Goal: Transaction & Acquisition: Purchase product/service

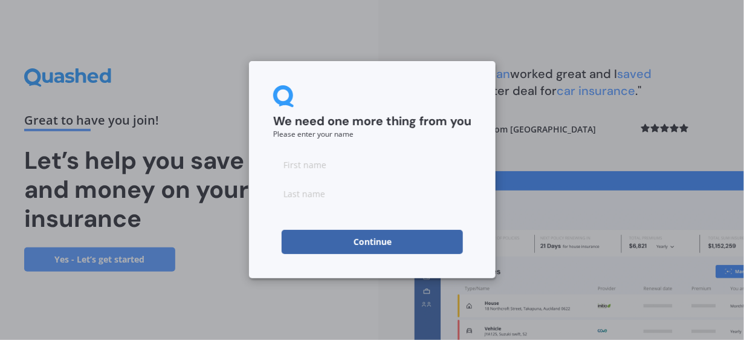
click at [300, 164] on input at bounding box center [372, 164] width 198 height 24
type input "[PERSON_NAME]"
click at [295, 200] on input at bounding box center [372, 193] width 198 height 24
type input "Aston"
click at [309, 239] on button "Continue" at bounding box center [372, 242] width 181 height 24
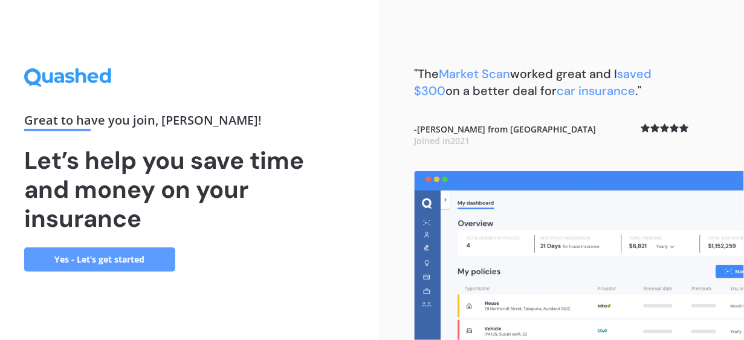
click at [104, 254] on link "Yes - Let’s get started" at bounding box center [99, 259] width 151 height 24
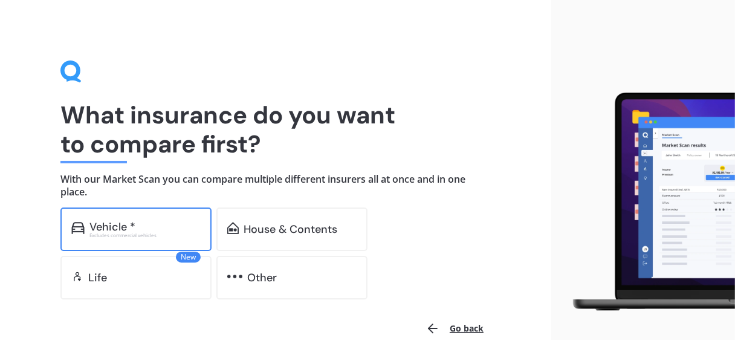
click at [131, 236] on div "Excludes commercial vehicles" at bounding box center [144, 235] width 111 height 5
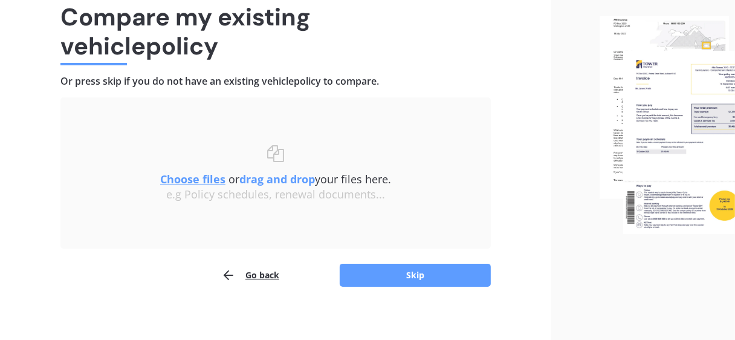
scroll to position [105, 0]
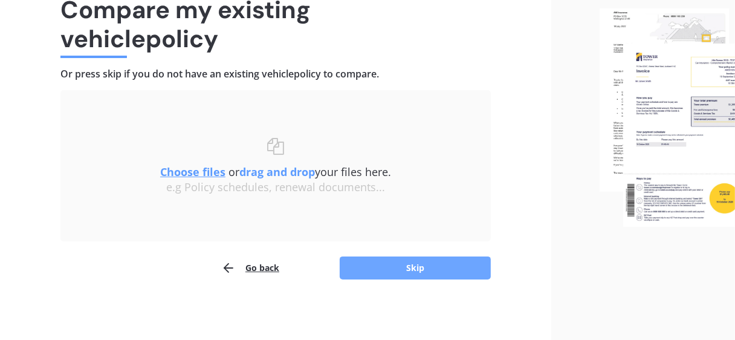
click at [412, 263] on button "Skip" at bounding box center [415, 267] width 151 height 23
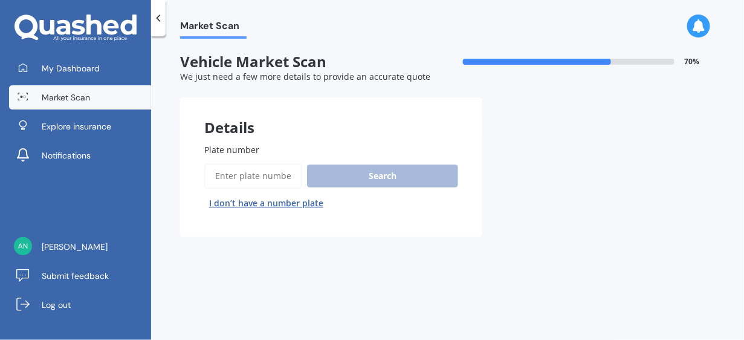
click at [246, 182] on input "Plate number" at bounding box center [253, 175] width 98 height 25
type input "RHZ195"
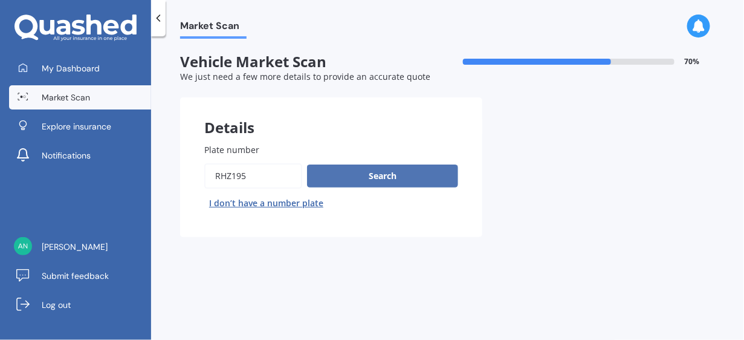
click at [372, 176] on button "Search" at bounding box center [382, 175] width 151 height 23
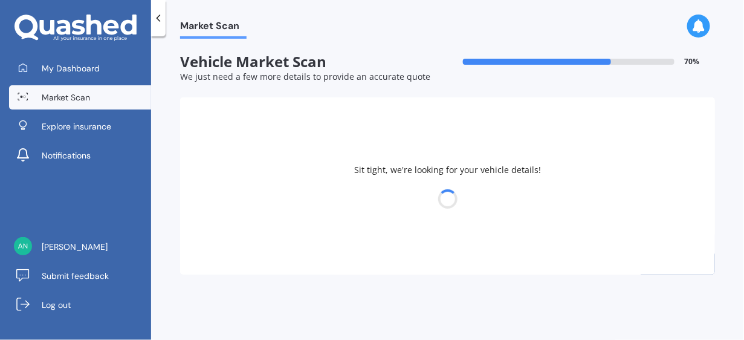
select select "BMW"
select select "X5"
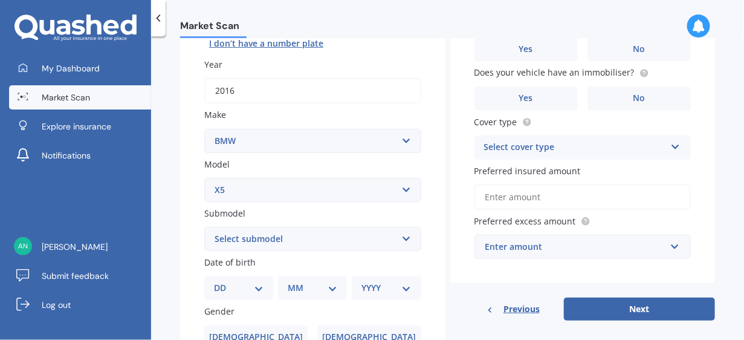
scroll to position [181, 0]
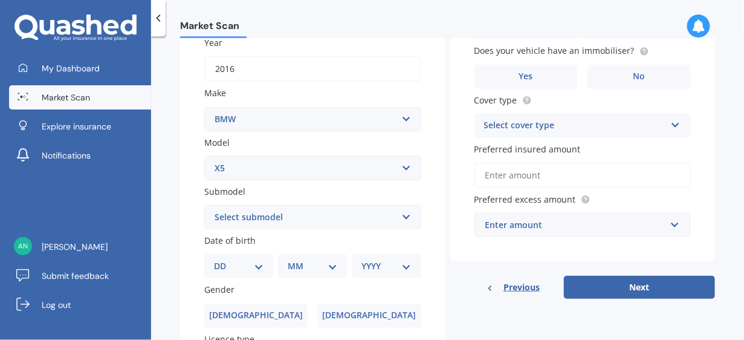
click at [302, 219] on select "Select submodel (All other) 3.0d 3.0d twin turbo 3.0i 3.0L Diesel 4WD Turbo 4.0…" at bounding box center [312, 217] width 217 height 24
select select "3.0L DIESEL 4WD TURBO"
click at [204, 205] on select "Select submodel (All other) 3.0d 3.0d twin turbo 3.0i 3.0L Diesel 4WD Turbo 4.0…" at bounding box center [312, 217] width 217 height 24
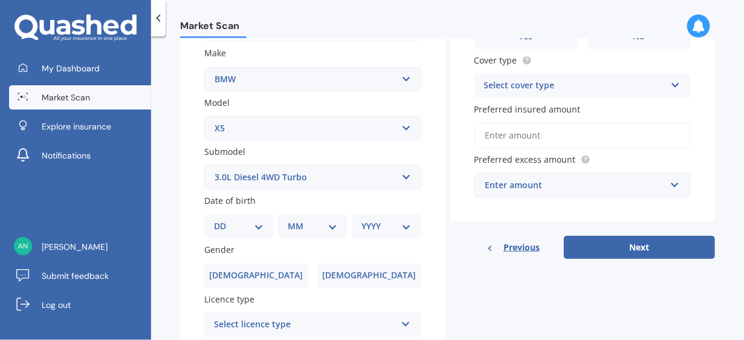
scroll to position [242, 0]
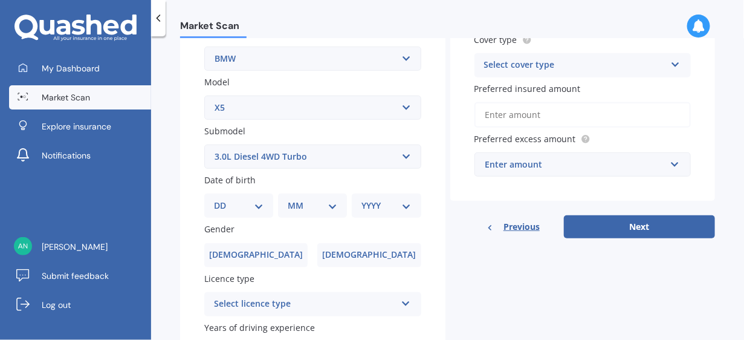
click at [245, 205] on select "DD 01 02 03 04 05 06 07 08 09 10 11 12 13 14 15 16 17 18 19 20 21 22 23 24 25 2…" at bounding box center [239, 205] width 50 height 13
select select "08"
click at [223, 199] on select "DD 01 02 03 04 05 06 07 08 09 10 11 12 13 14 15 16 17 18 19 20 21 22 23 24 25 2…" at bounding box center [239, 205] width 50 height 13
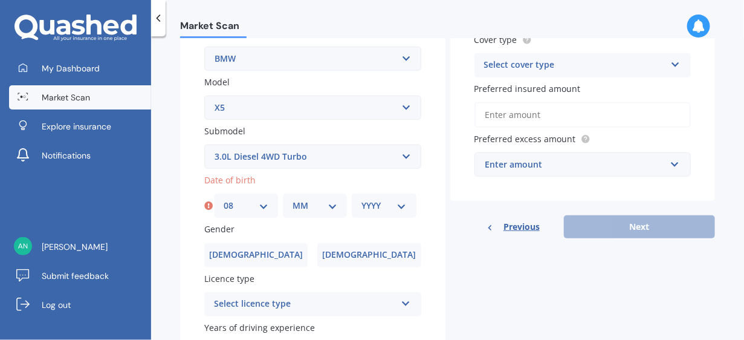
click at [306, 207] on select "MM 01 02 03 04 05 06 07 08 09 10 11 12" at bounding box center [314, 205] width 45 height 13
select select "10"
click at [292, 199] on select "MM 01 02 03 04 05 06 07 08 09 10 11 12" at bounding box center [314, 205] width 45 height 13
click at [378, 205] on select "YYYY 2025 2024 2023 2022 2021 2020 2019 2018 2017 2016 2015 2014 2013 2012 2011…" at bounding box center [383, 205] width 45 height 13
select select "1967"
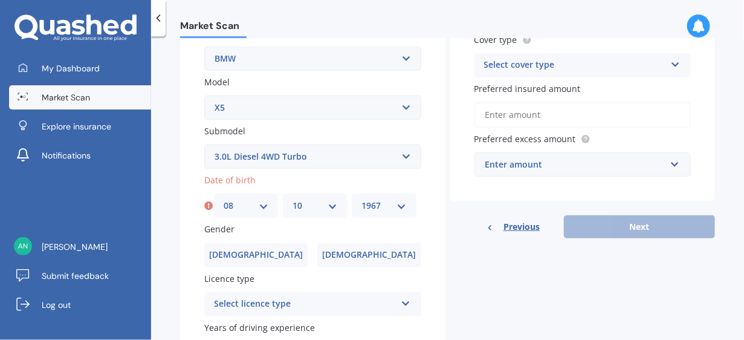
click at [361, 199] on select "YYYY 2025 2024 2023 2022 2021 2020 2019 2018 2017 2016 2015 2014 2013 2012 2011…" at bounding box center [383, 205] width 45 height 13
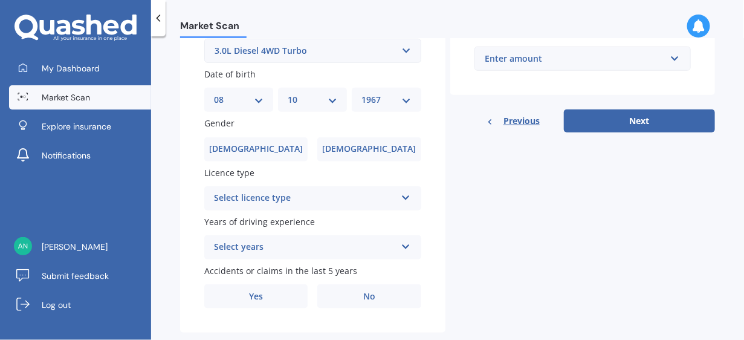
scroll to position [363, 0]
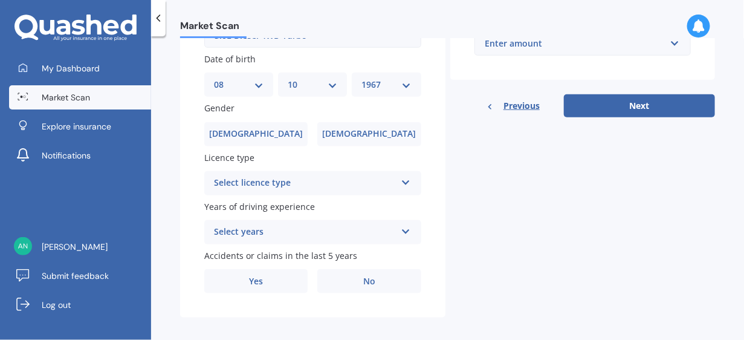
click at [352, 187] on div "Select licence type" at bounding box center [305, 183] width 182 height 15
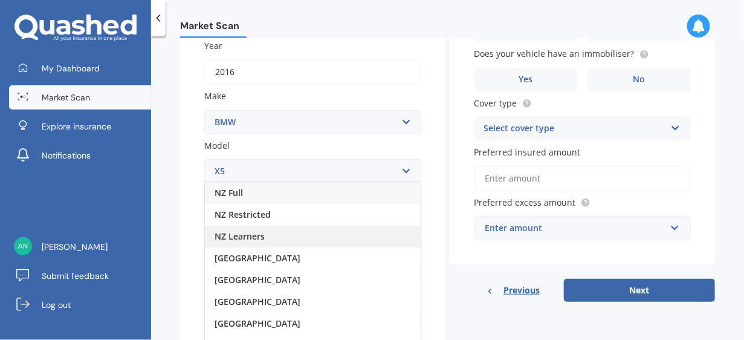
scroll to position [181, 0]
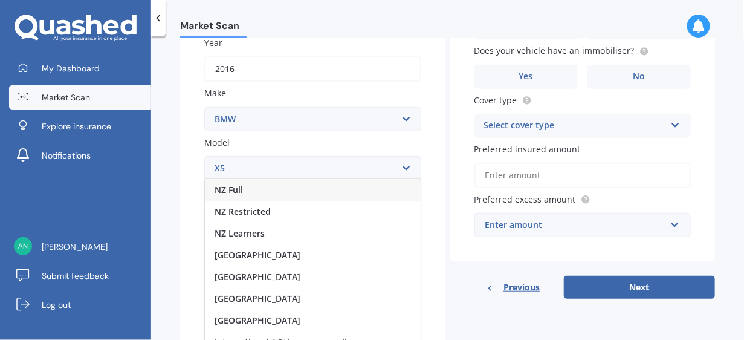
click at [233, 189] on span "NZ Full" at bounding box center [229, 189] width 28 height 11
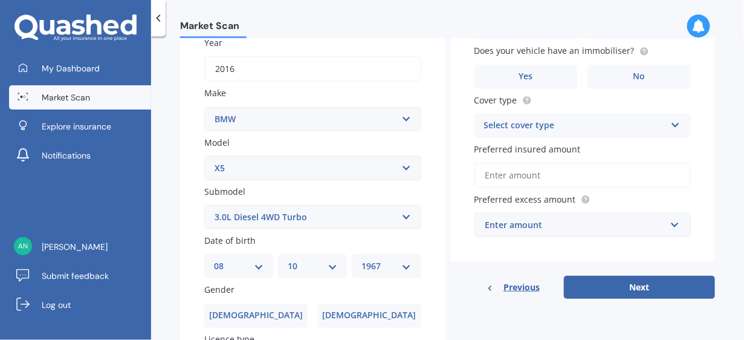
scroll to position [242, 0]
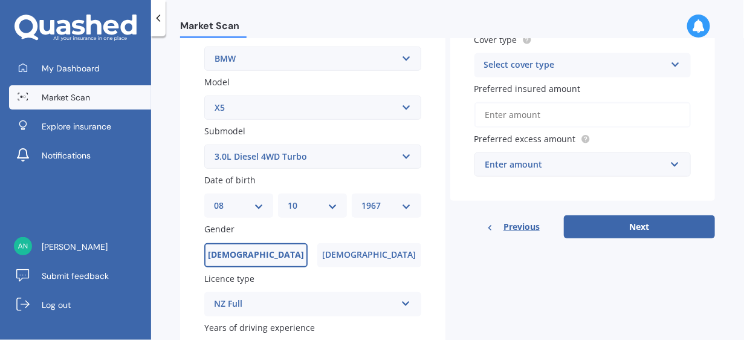
click at [269, 259] on label "[DEMOGRAPHIC_DATA]" at bounding box center [255, 255] width 103 height 24
click at [0, 0] on input "[DEMOGRAPHIC_DATA]" at bounding box center [0, 0] width 0 height 0
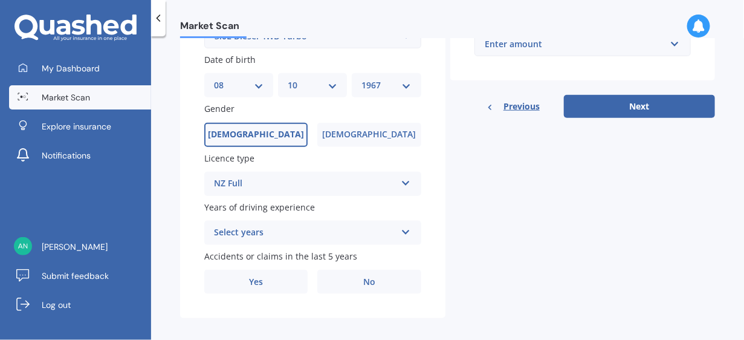
scroll to position [363, 0]
click at [283, 234] on div "Select years" at bounding box center [305, 232] width 182 height 15
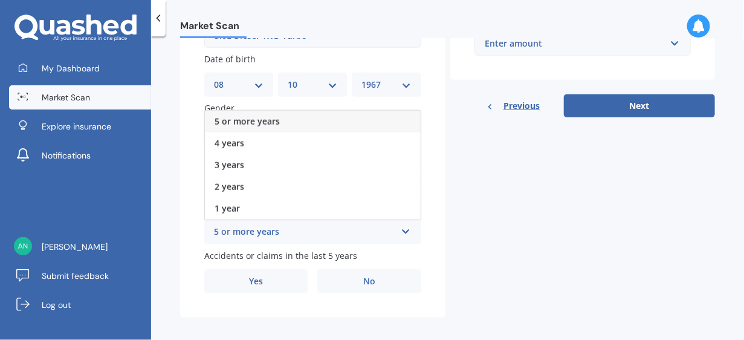
click at [254, 118] on span "5 or more years" at bounding box center [247, 120] width 65 height 11
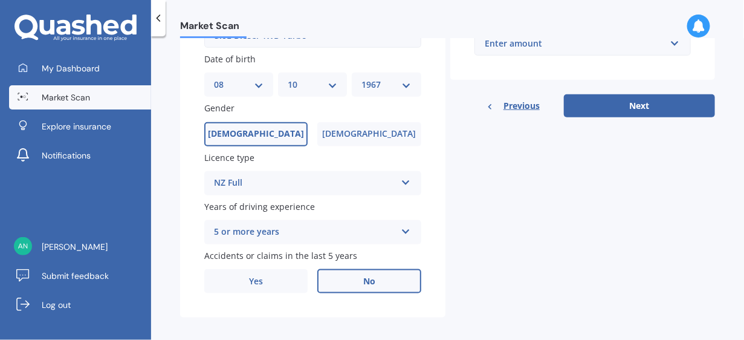
click at [358, 287] on label "No" at bounding box center [368, 281] width 103 height 24
click at [0, 0] on input "No" at bounding box center [0, 0] width 0 height 0
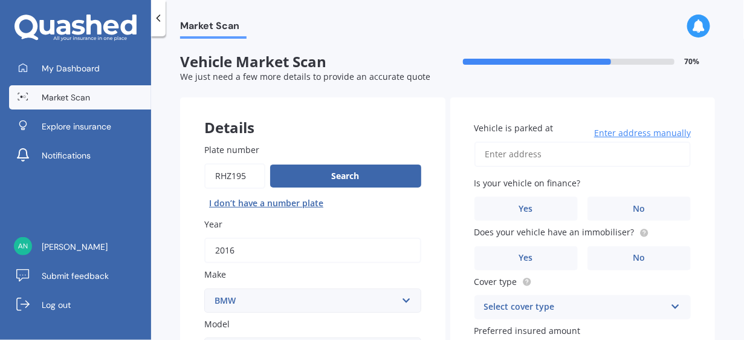
scroll to position [0, 0]
click at [498, 155] on input "Vehicle is parked at" at bounding box center [582, 153] width 217 height 25
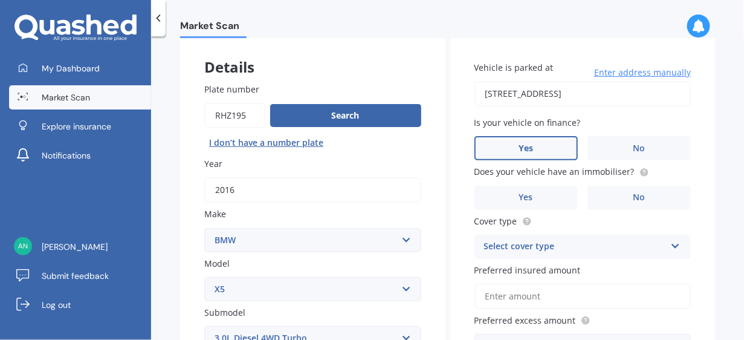
click at [521, 143] on span "Yes" at bounding box center [525, 148] width 15 height 10
click at [0, 0] on input "Yes" at bounding box center [0, 0] width 0 height 0
drag, startPoint x: 650, startPoint y: 94, endPoint x: 642, endPoint y: 106, distance: 14.4
click at [650, 94] on input "[STREET_ADDRESS]" at bounding box center [582, 93] width 217 height 25
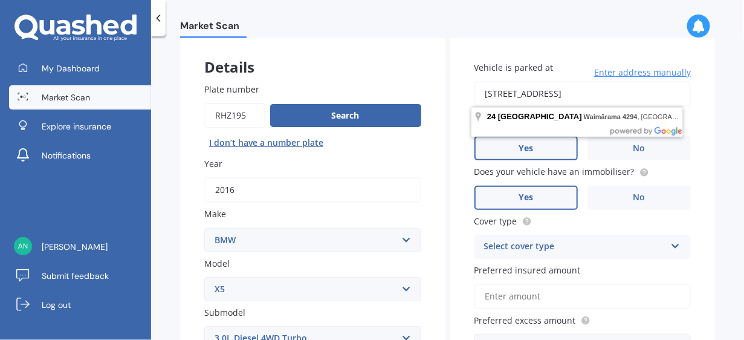
type input "[STREET_ADDRESS]"
click at [518, 193] on span "Yes" at bounding box center [525, 197] width 15 height 10
click at [0, 0] on input "Yes" at bounding box center [0, 0] width 0 height 0
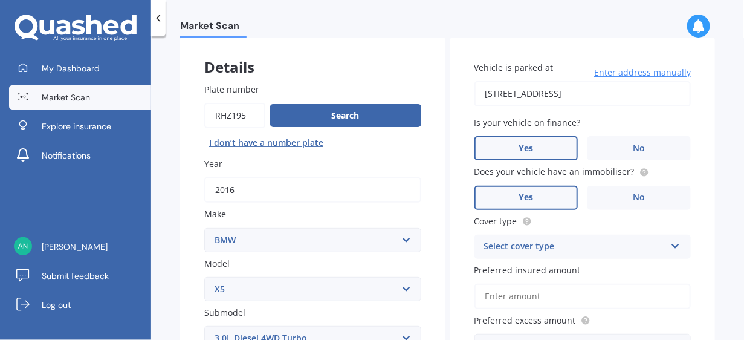
click at [566, 244] on div "Select cover type" at bounding box center [575, 246] width 182 height 15
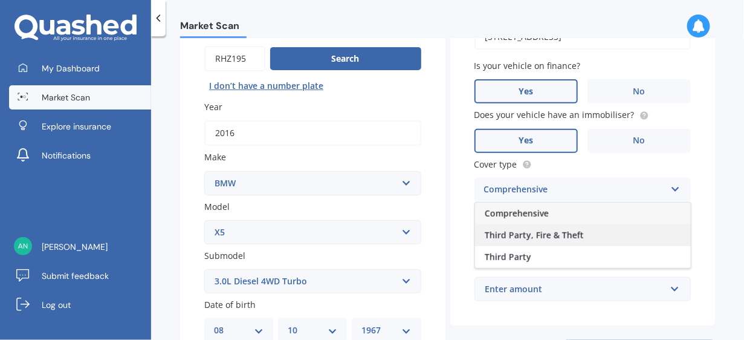
scroll to position [121, 0]
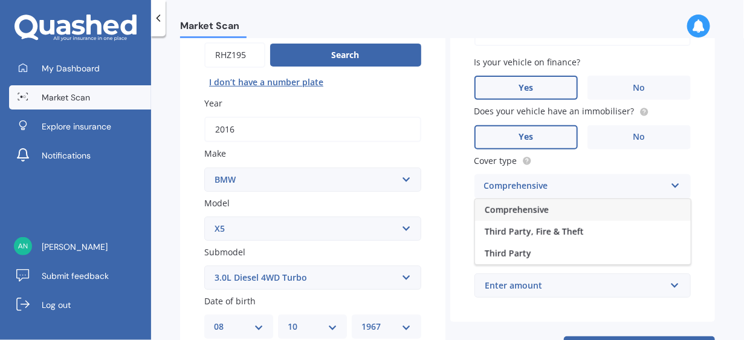
click at [532, 208] on span "Comprehensive" at bounding box center [517, 209] width 64 height 11
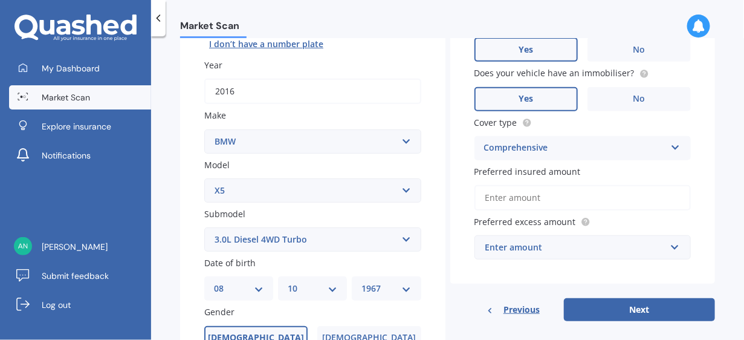
scroll to position [181, 0]
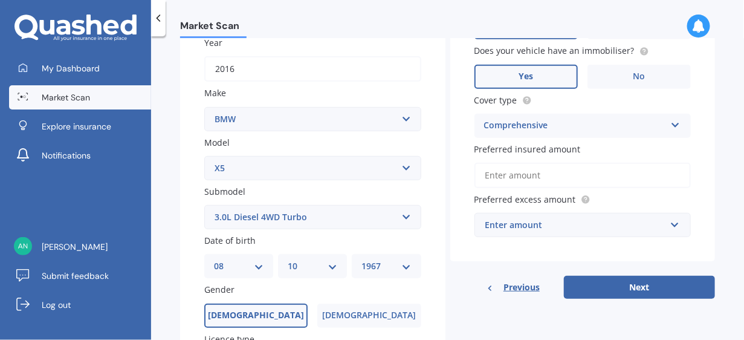
click at [514, 176] on input "Preferred insured amount" at bounding box center [582, 175] width 217 height 25
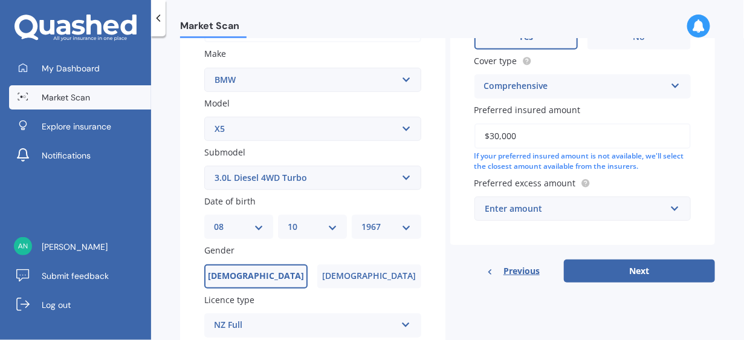
scroll to position [302, 0]
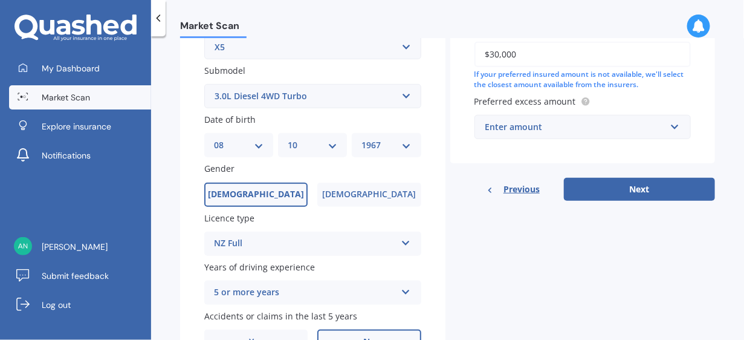
type input "$30,000"
click at [538, 124] on div "Enter amount" at bounding box center [575, 126] width 181 height 13
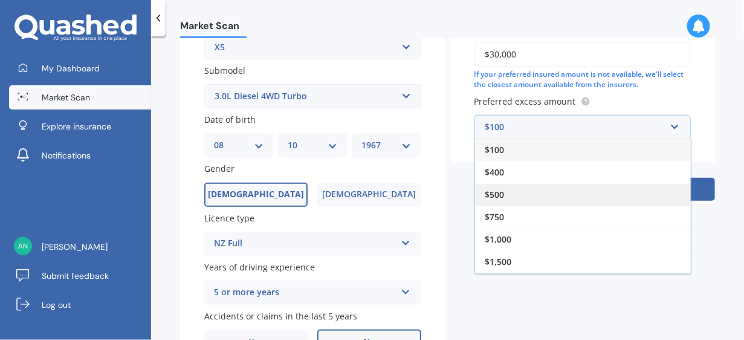
click at [489, 197] on span "$500" at bounding box center [494, 194] width 19 height 11
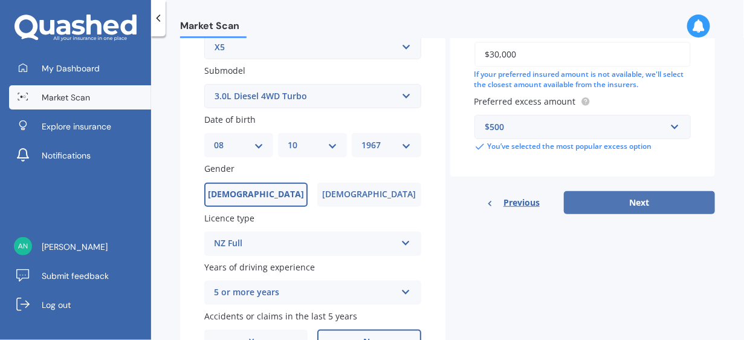
click at [636, 200] on button "Next" at bounding box center [639, 202] width 151 height 23
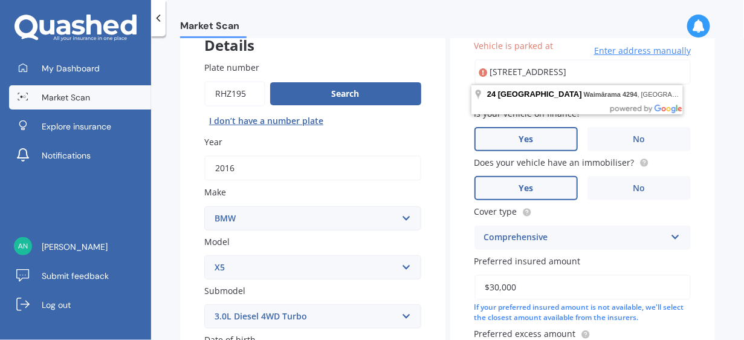
scroll to position [0, 0]
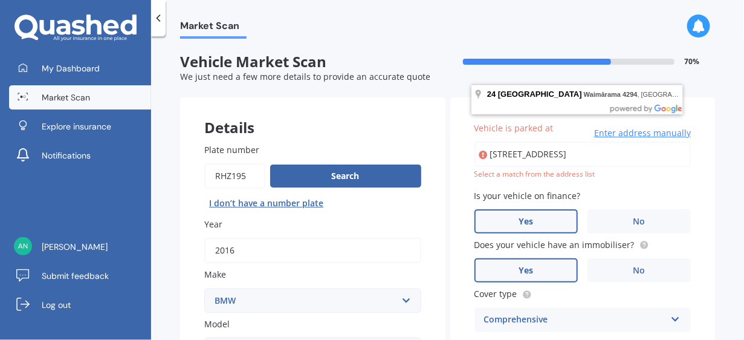
click at [640, 153] on input "[STREET_ADDRESS]" at bounding box center [582, 153] width 217 height 25
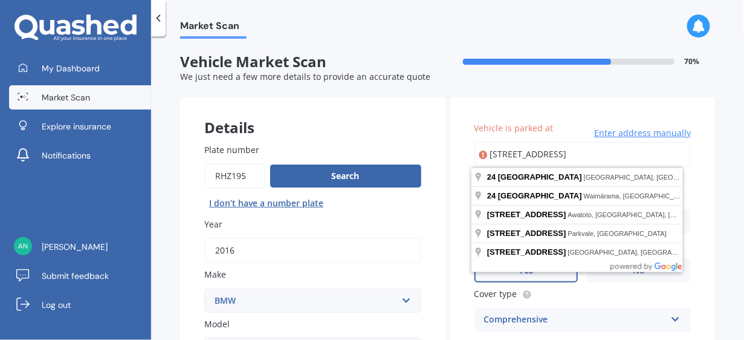
click at [719, 269] on div "Market Scan Vehicle Market Scan 70 % We just need a few more details to provide…" at bounding box center [447, 190] width 593 height 303
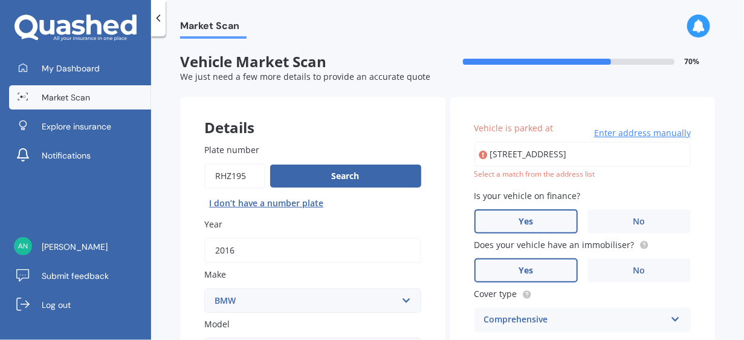
scroll to position [60, 0]
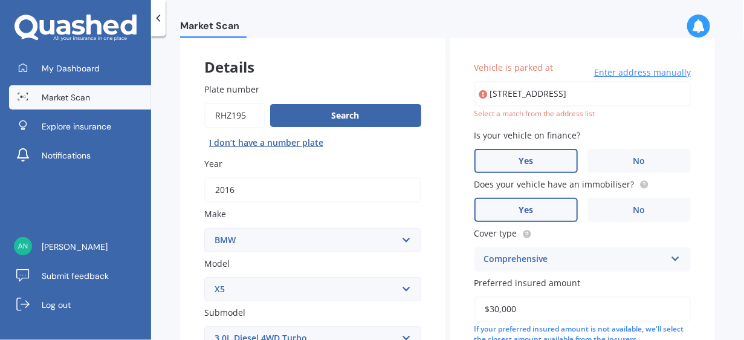
click at [719, 269] on div "Market Scan Vehicle Market Scan 70 % We just need a few more details to provide…" at bounding box center [447, 190] width 593 height 303
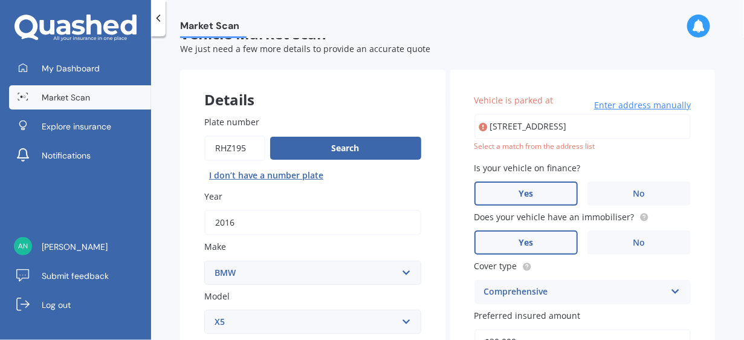
scroll to position [0, 0]
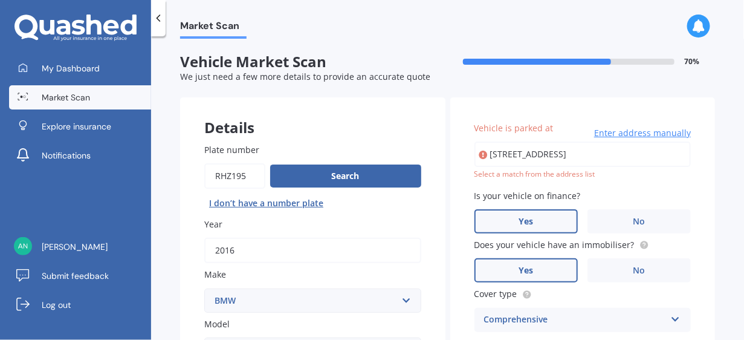
click at [719, 269] on div "Market Scan Vehicle Market Scan 70 % We just need a few more details to provide…" at bounding box center [447, 190] width 593 height 303
click at [578, 153] on input "[STREET_ADDRESS]" at bounding box center [582, 153] width 217 height 25
type input "[STREET_ADDRESS]"
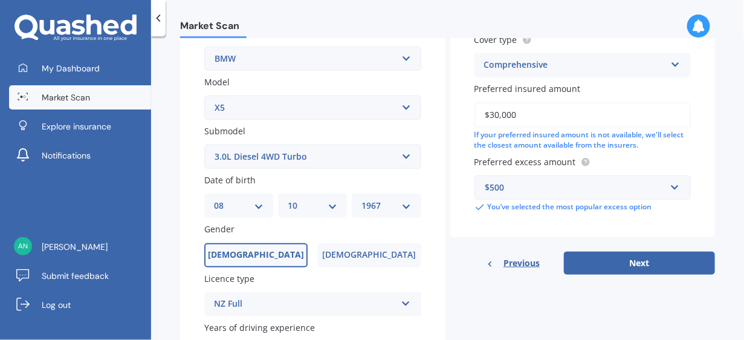
scroll to position [302, 0]
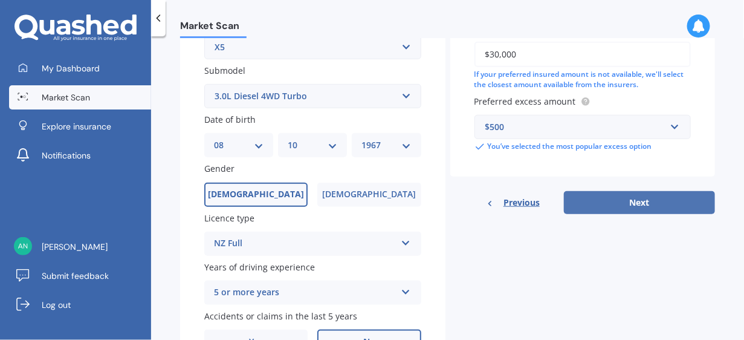
click at [626, 205] on button "Next" at bounding box center [639, 202] width 151 height 23
select select "08"
select select "10"
select select "1967"
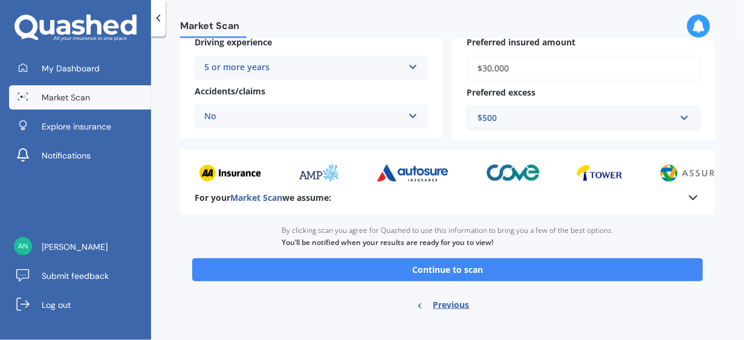
scroll to position [285, 0]
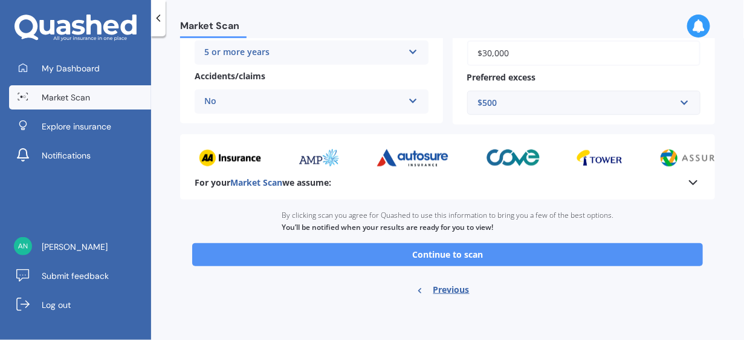
click at [439, 251] on button "Continue to scan" at bounding box center [447, 254] width 511 height 23
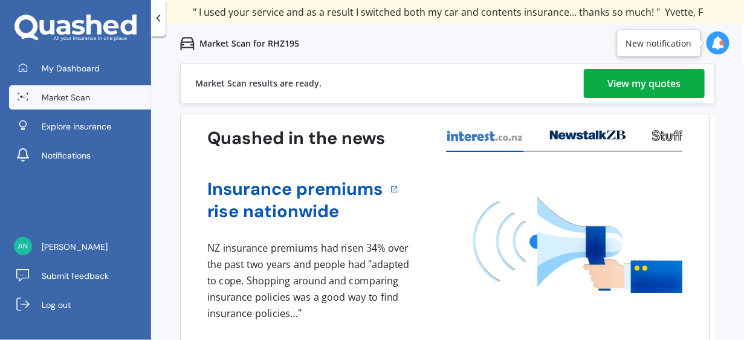
click at [634, 82] on div "View my quotes" at bounding box center [644, 83] width 73 height 29
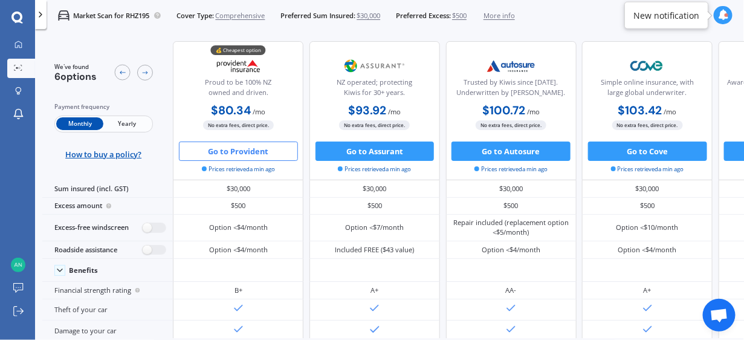
click at [228, 148] on button "Go to Provident" at bounding box center [238, 150] width 119 height 19
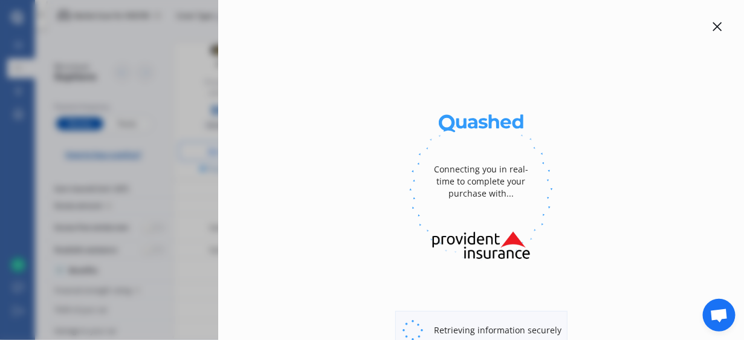
select select "full"
select select "[STREET_ADDRESS]"
select select "BMW"
select select "X5"
select select "NO"
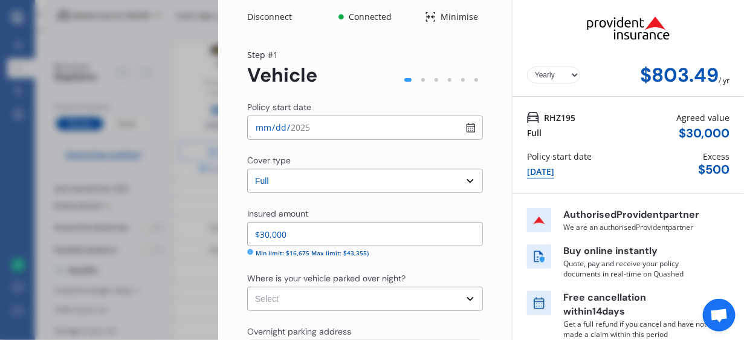
select select "Monthly"
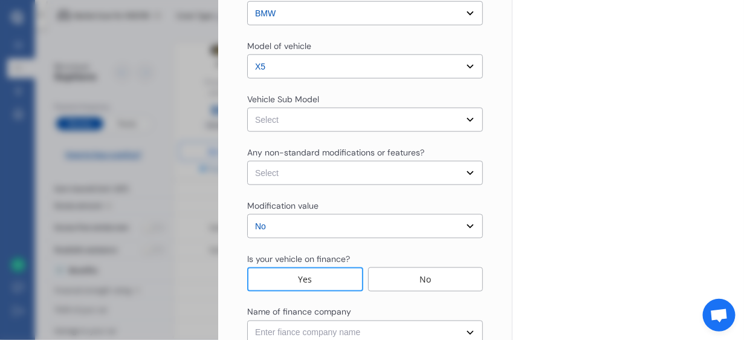
scroll to position [423, 0]
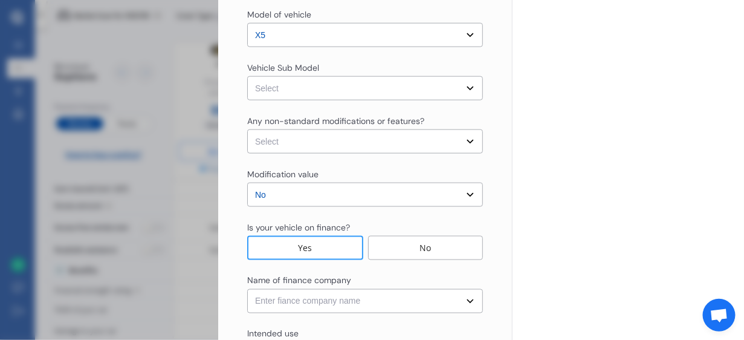
click at [347, 85] on select "Select X5 F15 xDrive30d Wagon 5dr Spts Auto 8sp 3.0DT MY15 X5 F15 xDrive40d Wag…" at bounding box center [365, 88] width 236 height 24
select select "NZVBMW_2016AEJI"
click at [247, 76] on select "Select X5 F15 xDrive30d Wagon 5dr Spts Auto 8sp 3.0DT MY15 X5 F15 xDrive40d Wag…" at bounding box center [365, 88] width 236 height 24
click at [315, 143] on select "Select None [MEDICAL_DATA] System(NOS) Roll Cage Full Racing Harness" at bounding box center [365, 141] width 236 height 24
select select "none"
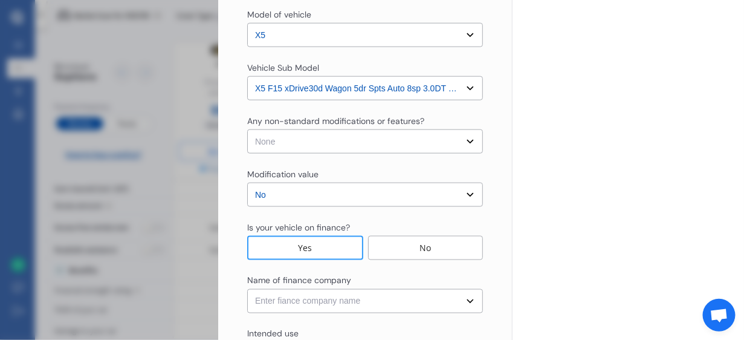
click at [247, 129] on select "Select None [MEDICAL_DATA] System(NOS) Roll Cage Full Racing Harness" at bounding box center [365, 141] width 236 height 24
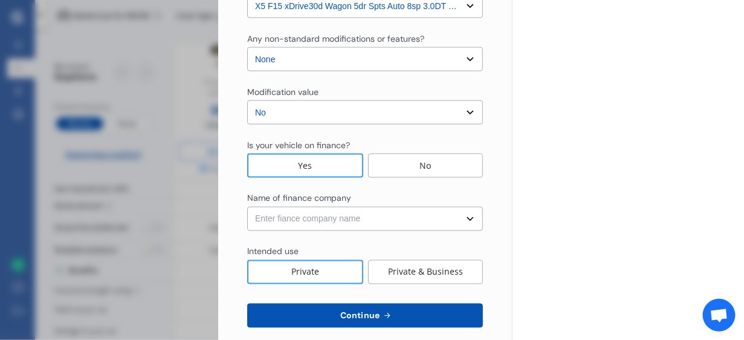
scroll to position [521, 0]
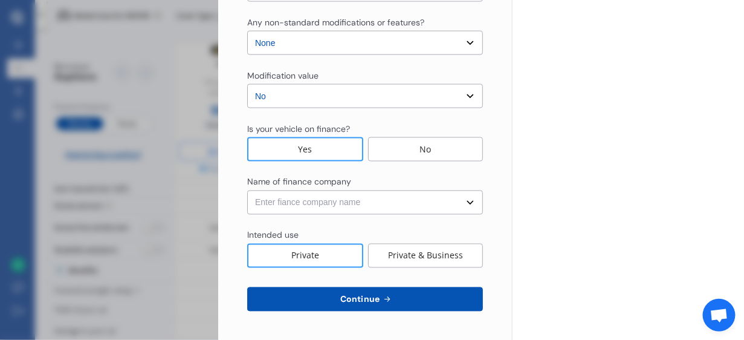
click at [371, 204] on select "Enter fiance company name 24/7 Finance AA Finance Limited Acclaim Finance Activ…" at bounding box center [365, 202] width 236 height 24
select select "FC0001"
click at [247, 190] on select "Enter fiance company name 24/7 Finance AA Finance Limited Acclaim Finance Activ…" at bounding box center [365, 202] width 236 height 24
click at [363, 298] on span "Continue" at bounding box center [360, 299] width 44 height 10
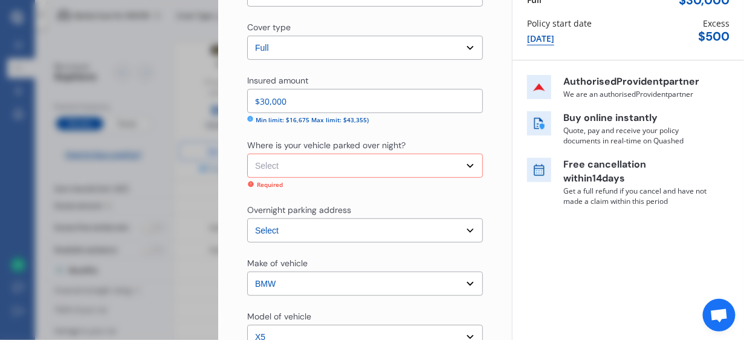
scroll to position [90, 0]
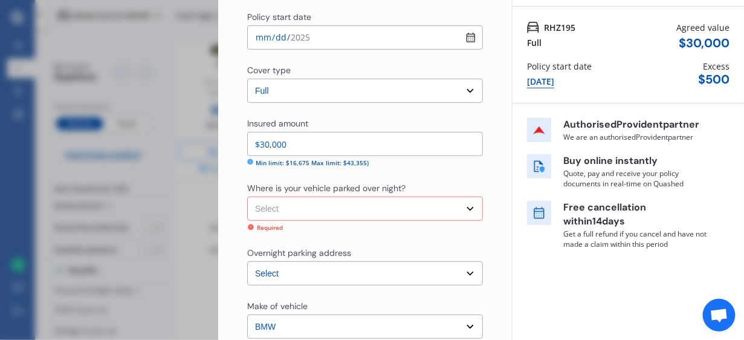
click at [265, 204] on select "Select Garage (fully enclosed) Off Street Parking Other" at bounding box center [365, 208] width 236 height 24
select select "GARAGE"
click at [247, 196] on select "Select Garage (fully enclosed) Off Street Parking Other" at bounding box center [365, 208] width 236 height 24
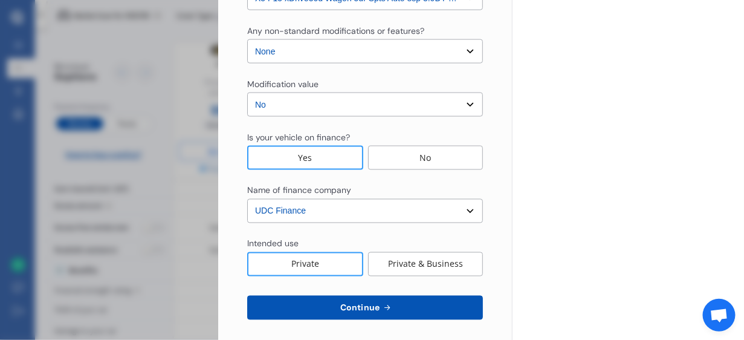
scroll to position [521, 0]
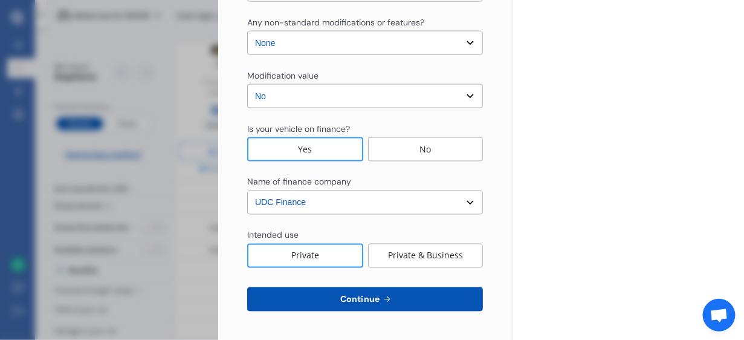
click at [356, 298] on span "Continue" at bounding box center [360, 299] width 44 height 10
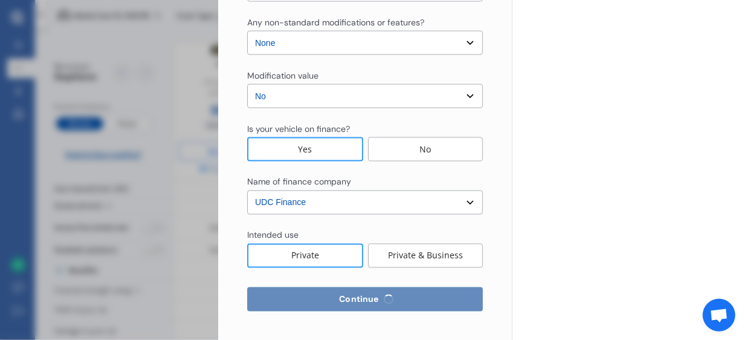
select select "08"
select select "10"
select select "1967"
select select "NZ_FULL"
select select "0"
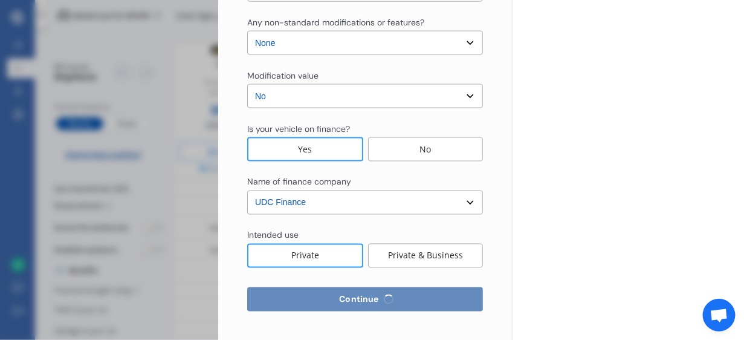
select select "25"
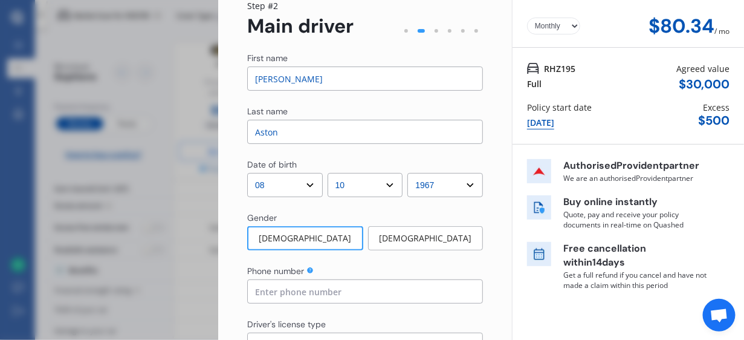
scroll to position [181, 0]
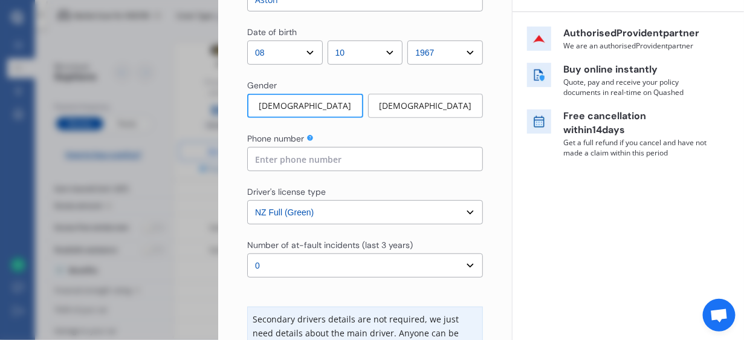
click at [274, 154] on input at bounding box center [365, 159] width 236 height 24
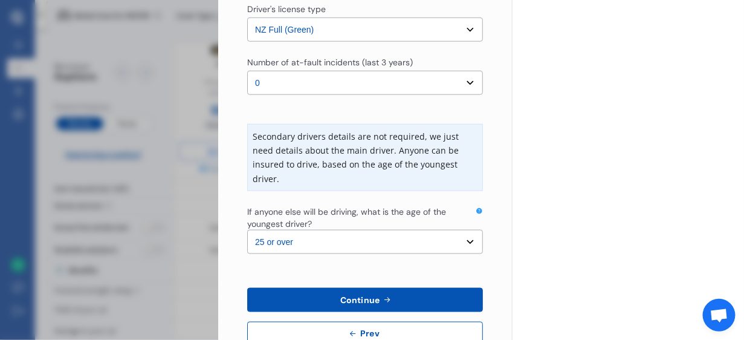
scroll to position [398, 0]
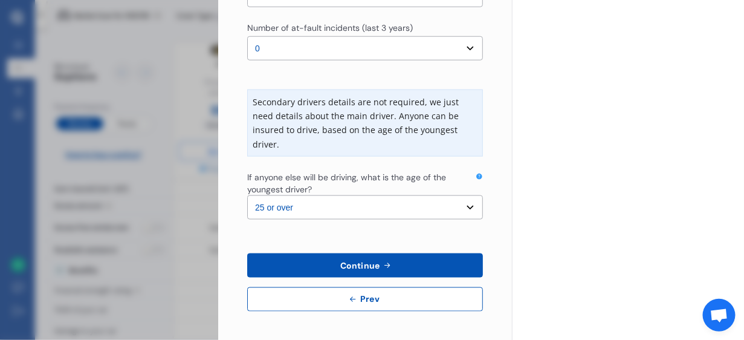
type input "021881546"
click at [362, 262] on span "Continue" at bounding box center [360, 265] width 44 height 10
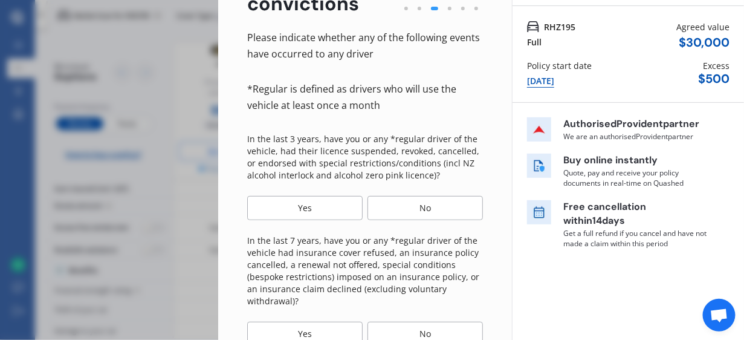
scroll to position [121, 0]
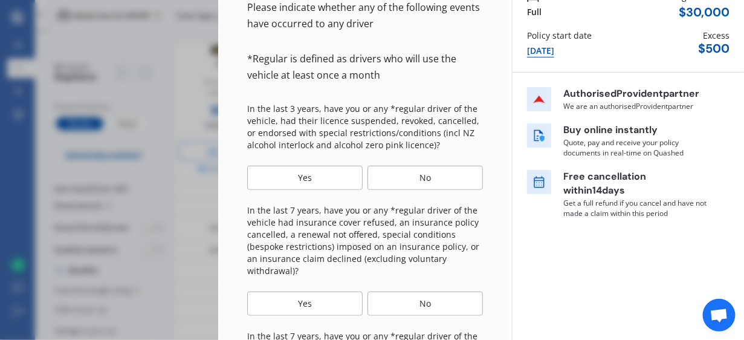
click at [421, 181] on div "No" at bounding box center [424, 178] width 115 height 24
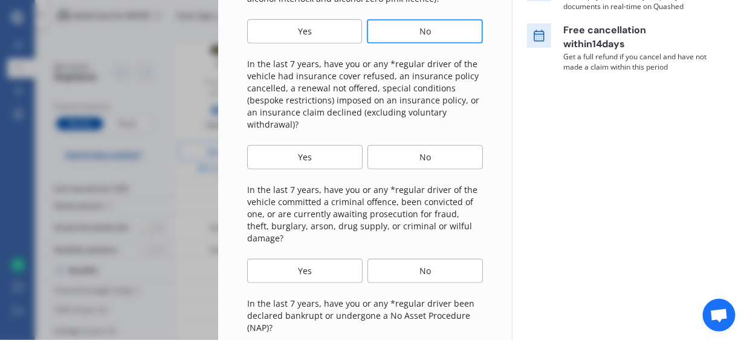
scroll to position [302, 0]
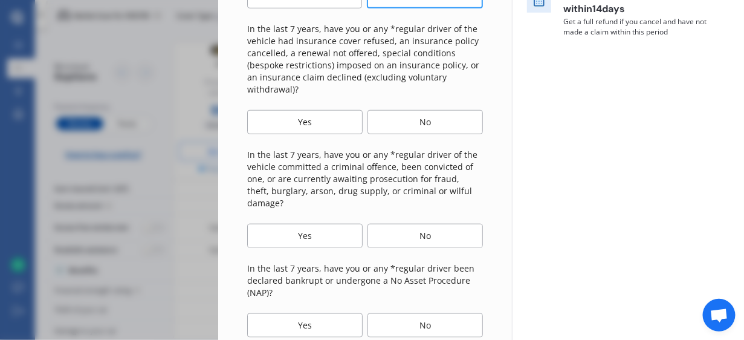
click at [426, 115] on div "No" at bounding box center [424, 122] width 115 height 24
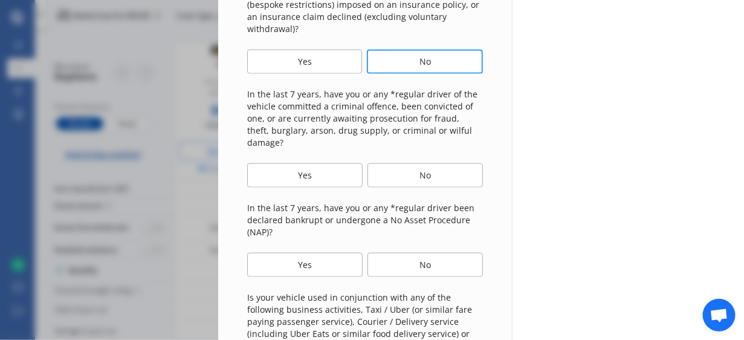
click at [418, 163] on div "No" at bounding box center [424, 175] width 115 height 24
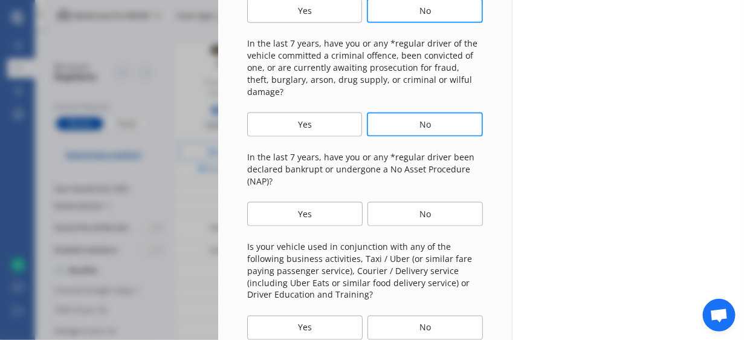
scroll to position [483, 0]
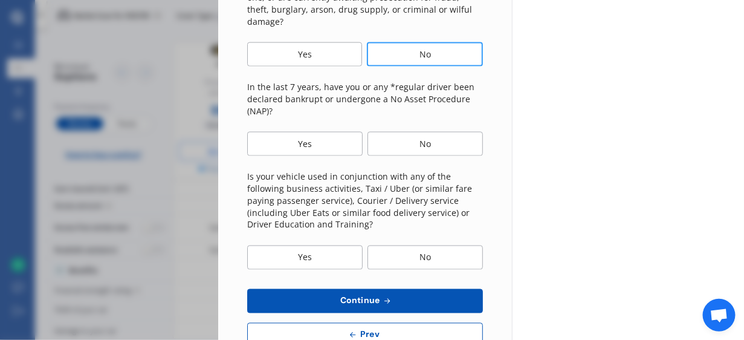
click at [427, 134] on div "No" at bounding box center [424, 144] width 115 height 24
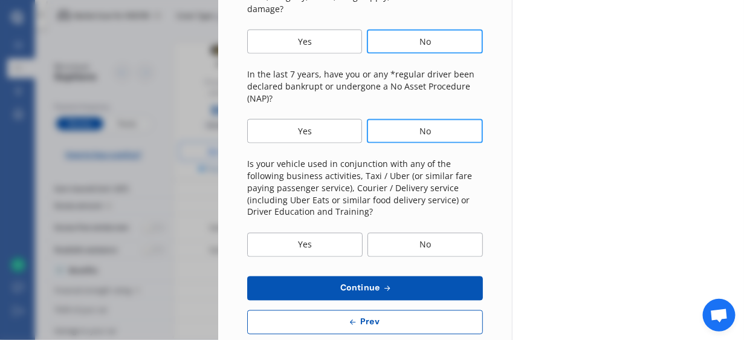
scroll to position [506, 0]
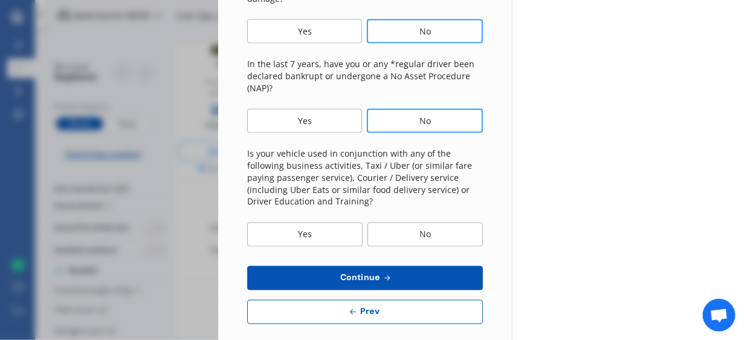
click at [422, 222] on div "No" at bounding box center [424, 234] width 115 height 24
click at [364, 273] on span "Continue" at bounding box center [360, 278] width 44 height 10
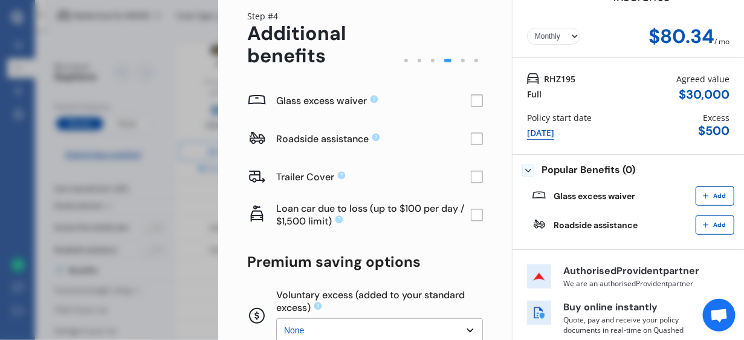
scroll to position [60, 0]
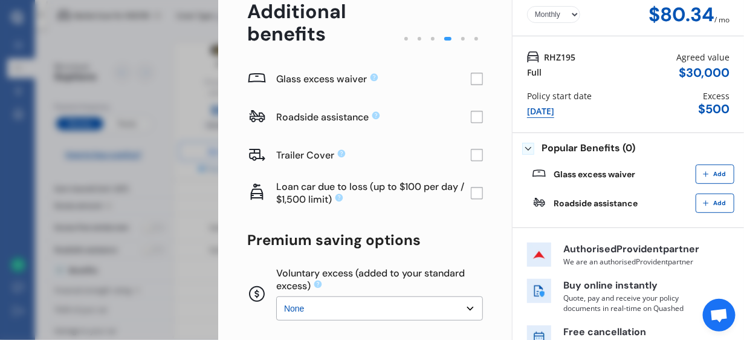
click at [471, 120] on rect at bounding box center [477, 117] width 12 height 12
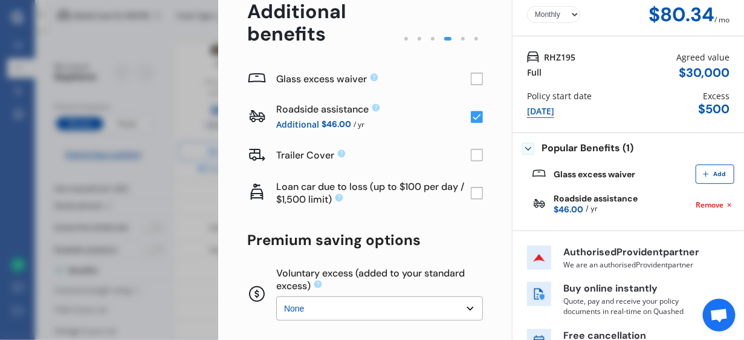
click at [471, 78] on rect at bounding box center [477, 79] width 12 height 12
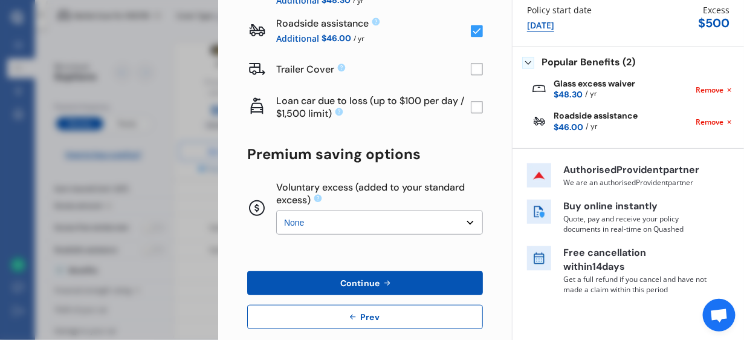
scroll to position [164, 0]
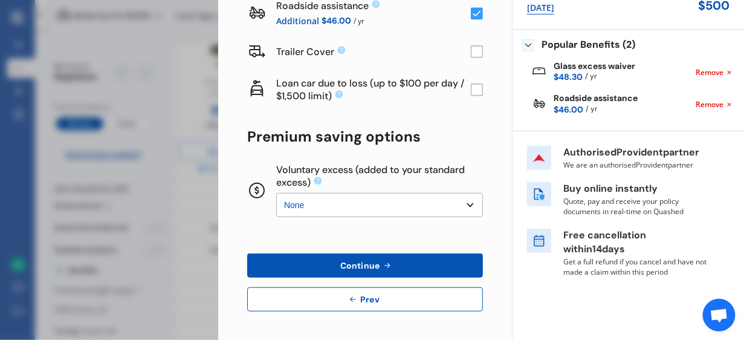
click at [460, 200] on select "None $200 $450 $700 $950 $1,200 $1,700" at bounding box center [379, 205] width 207 height 24
select select "450"
click at [276, 193] on select "None $200 $450 $700 $950 $1,200 $1,700" at bounding box center [379, 205] width 207 height 24
click at [309, 253] on button "Continue" at bounding box center [365, 265] width 236 height 24
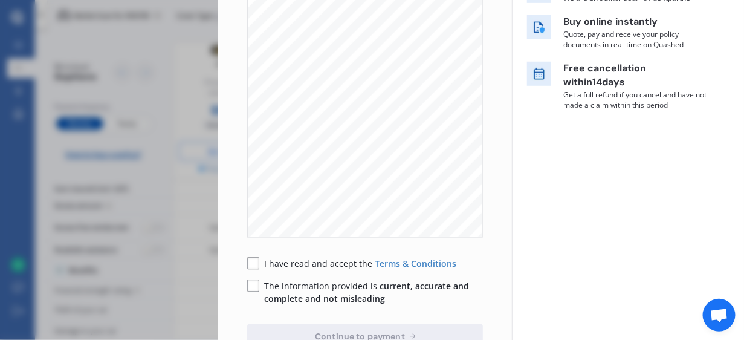
scroll to position [300, 0]
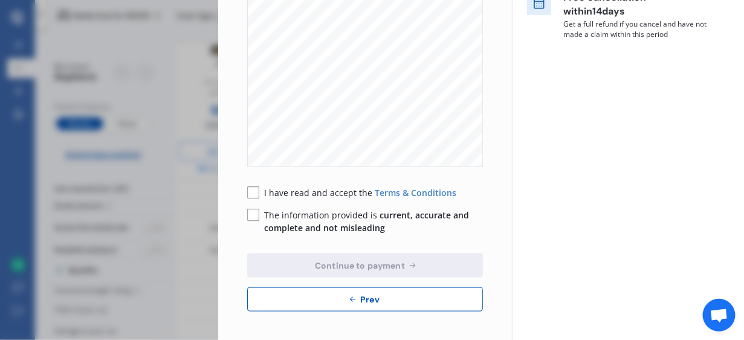
click at [253, 192] on rect at bounding box center [253, 193] width 12 height 12
click at [253, 216] on rect at bounding box center [253, 215] width 12 height 12
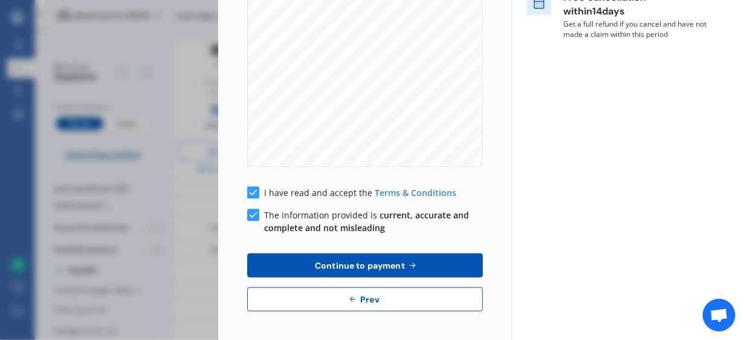
scroll to position [0, 0]
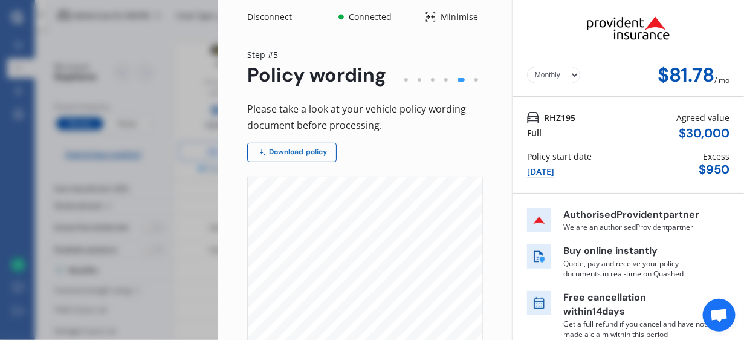
click at [299, 153] on link "Download policy" at bounding box center [291, 152] width 89 height 19
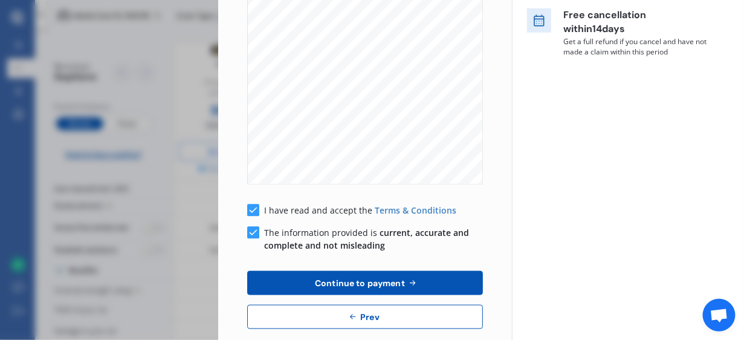
scroll to position [300, 0]
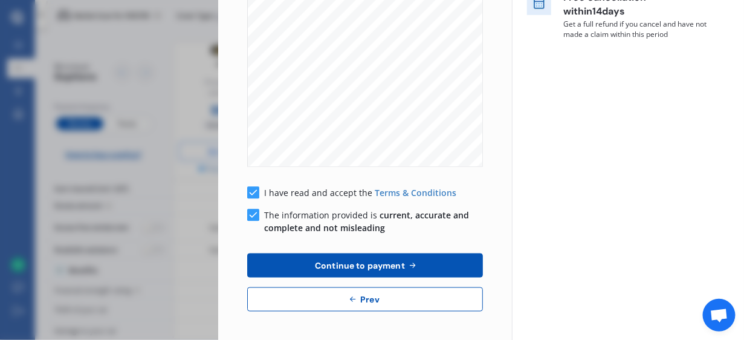
click at [356, 264] on span "Continue to payment" at bounding box center [359, 265] width 95 height 10
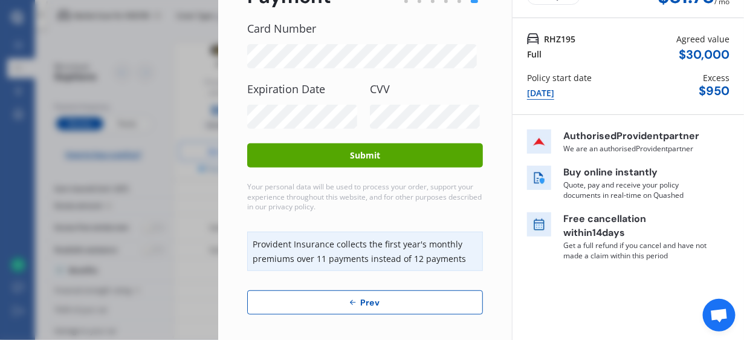
scroll to position [82, 0]
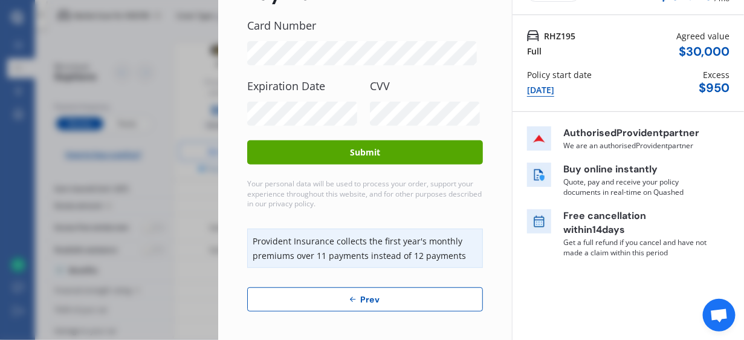
click at [364, 150] on button "Submit" at bounding box center [365, 152] width 236 height 24
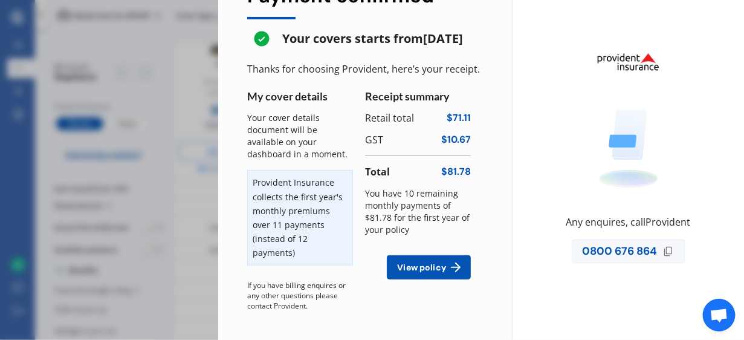
scroll to position [66, 0]
click at [413, 265] on span "View policy" at bounding box center [422, 267] width 54 height 10
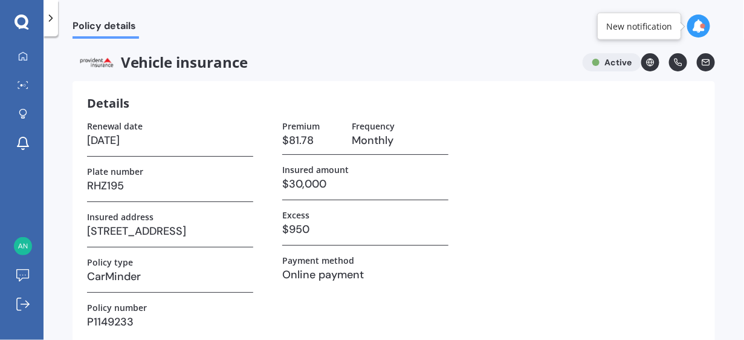
click at [674, 63] on icon at bounding box center [678, 62] width 8 height 8
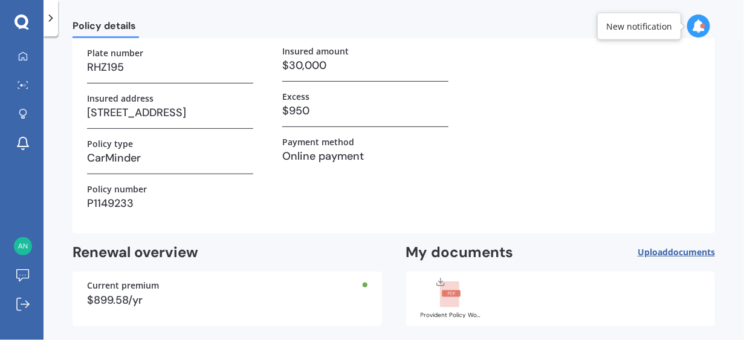
scroll to position [169, 0]
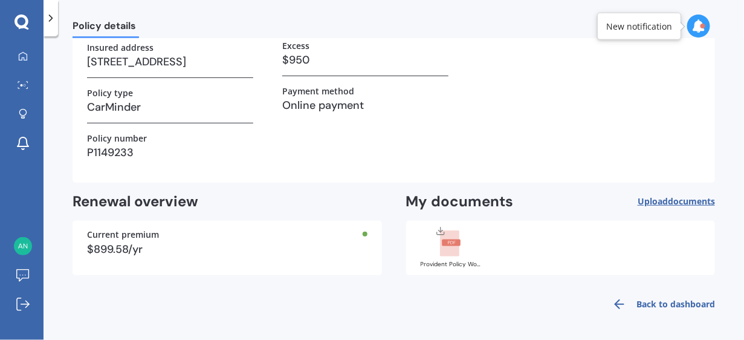
click at [668, 308] on link "Back to dashboard" at bounding box center [660, 303] width 110 height 29
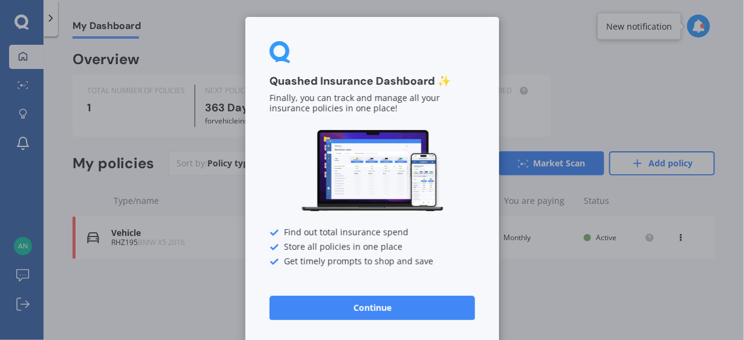
click at [364, 304] on button "Continue" at bounding box center [371, 307] width 205 height 24
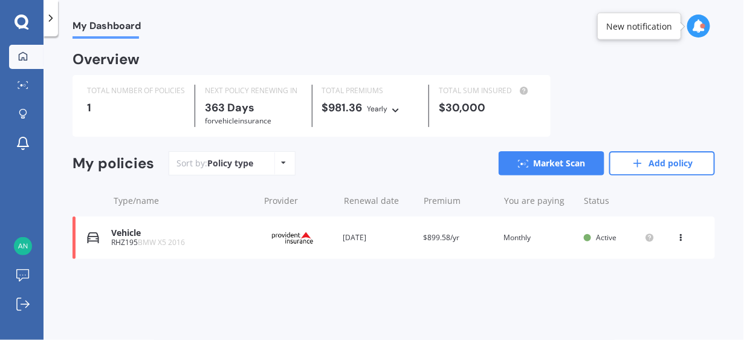
click at [681, 237] on icon at bounding box center [681, 234] width 8 height 7
click at [518, 315] on div "My Dashboard Overview TOTAL NUMBER OF POLICIES 1 NEXT POLICY RENEWING [DATE] fo…" at bounding box center [394, 190] width 700 height 303
click at [395, 112] on icon at bounding box center [396, 108] width 8 height 7
click at [392, 126] on span "Yearly" at bounding box center [390, 128] width 25 height 11
click at [283, 161] on icon at bounding box center [284, 162] width 5 height 7
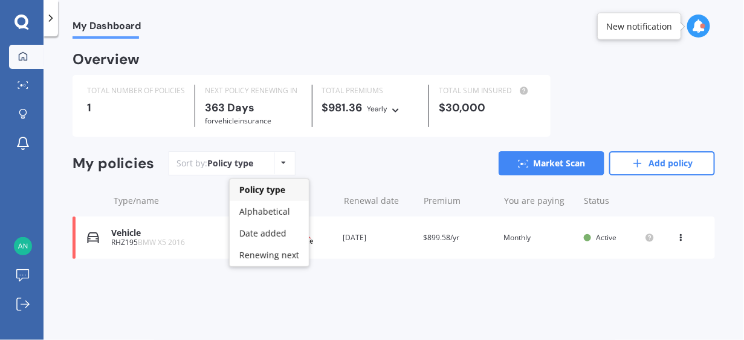
click at [283, 161] on icon at bounding box center [284, 162] width 5 height 7
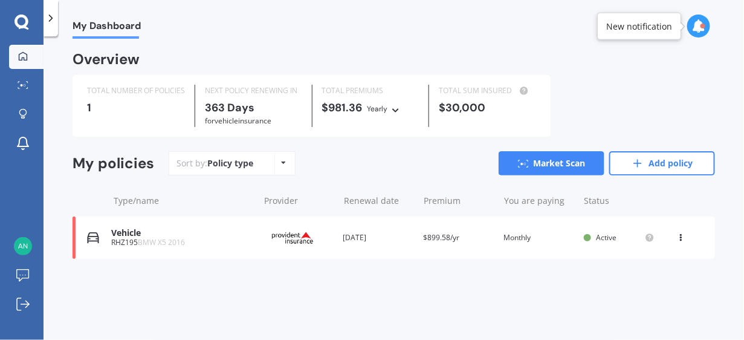
click at [297, 236] on img at bounding box center [292, 237] width 60 height 23
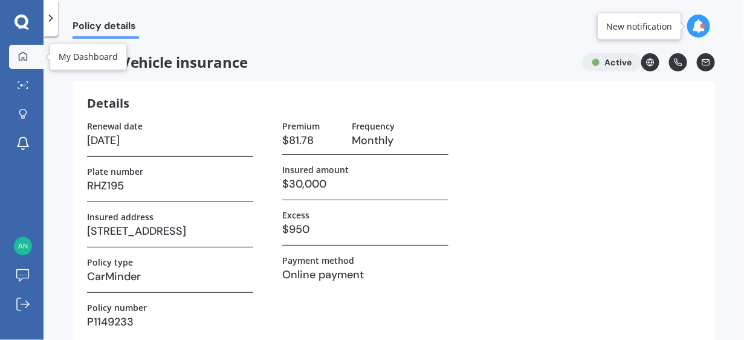
click at [22, 54] on icon at bounding box center [23, 56] width 10 height 10
